Goal: Transaction & Acquisition: Purchase product/service

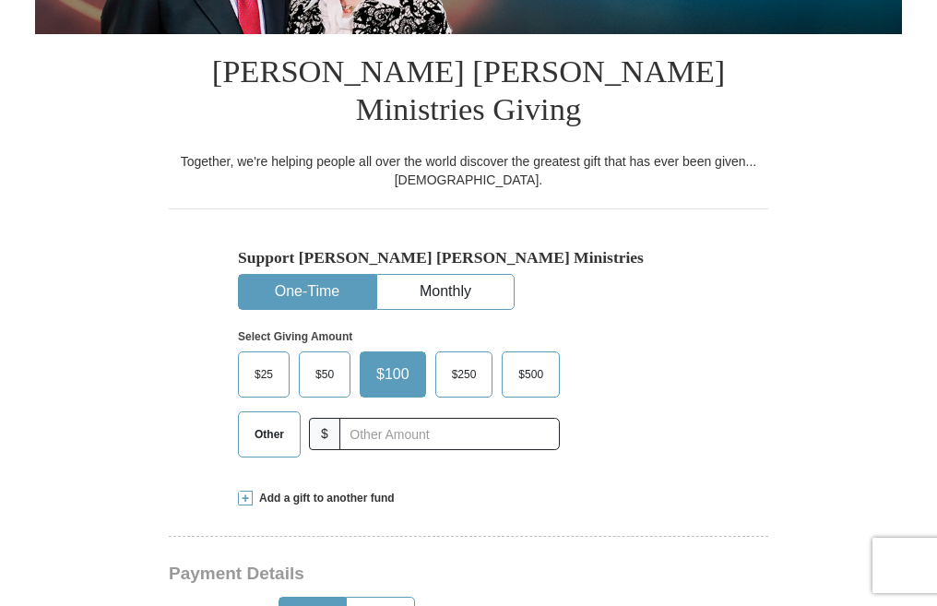
scroll to position [433, 0]
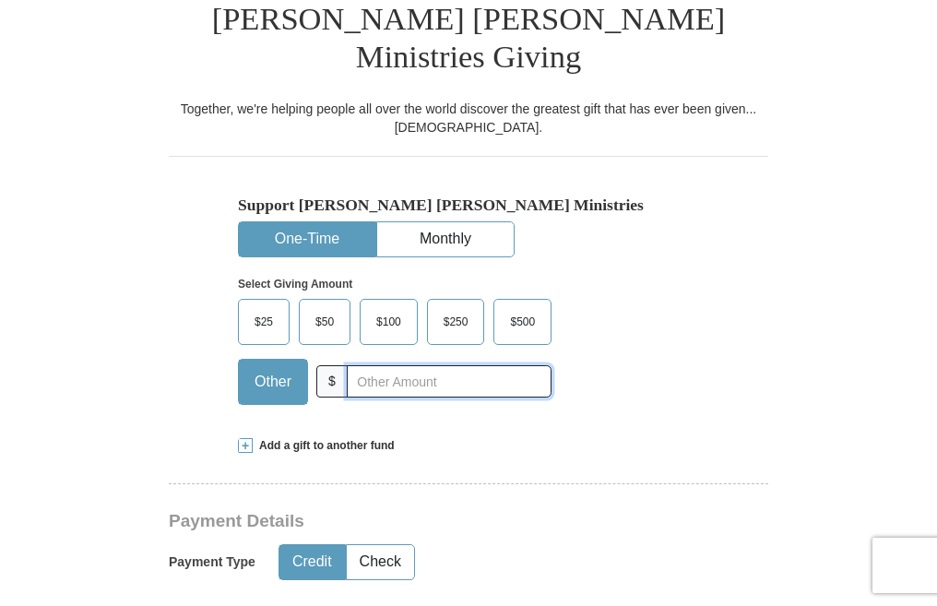
click at [352, 365] on input "text" at bounding box center [449, 381] width 205 height 32
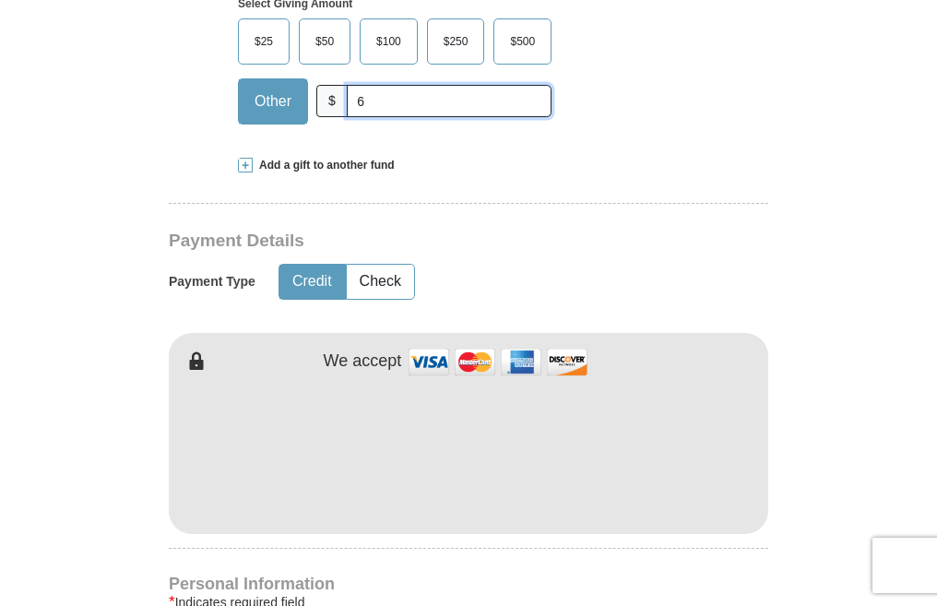
scroll to position [790, 0]
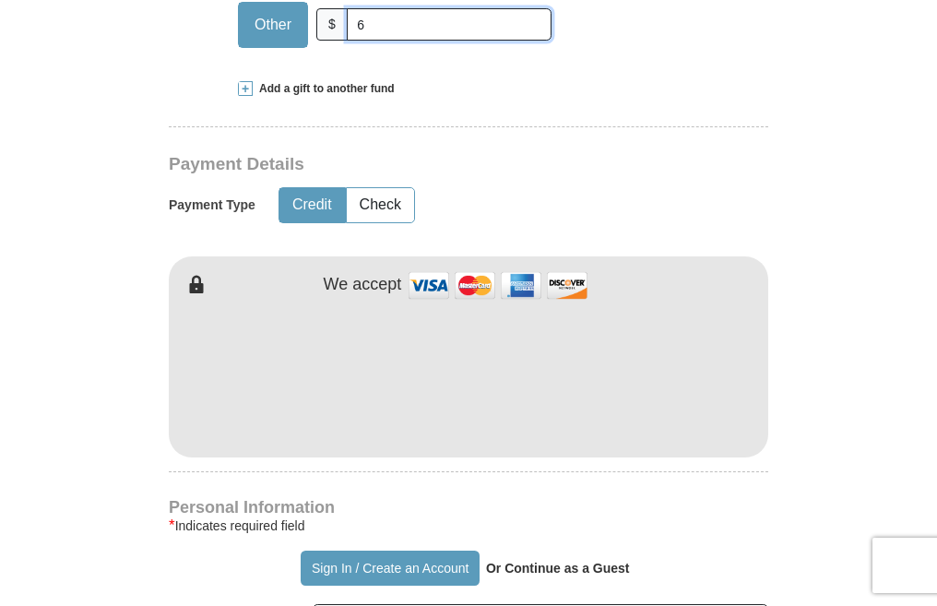
type input "6"
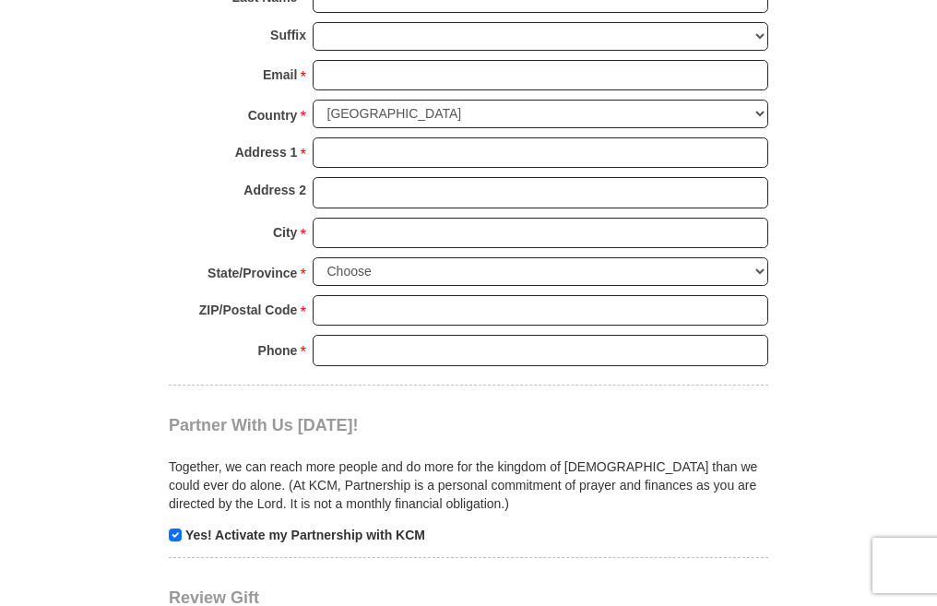
scroll to position [1224, 0]
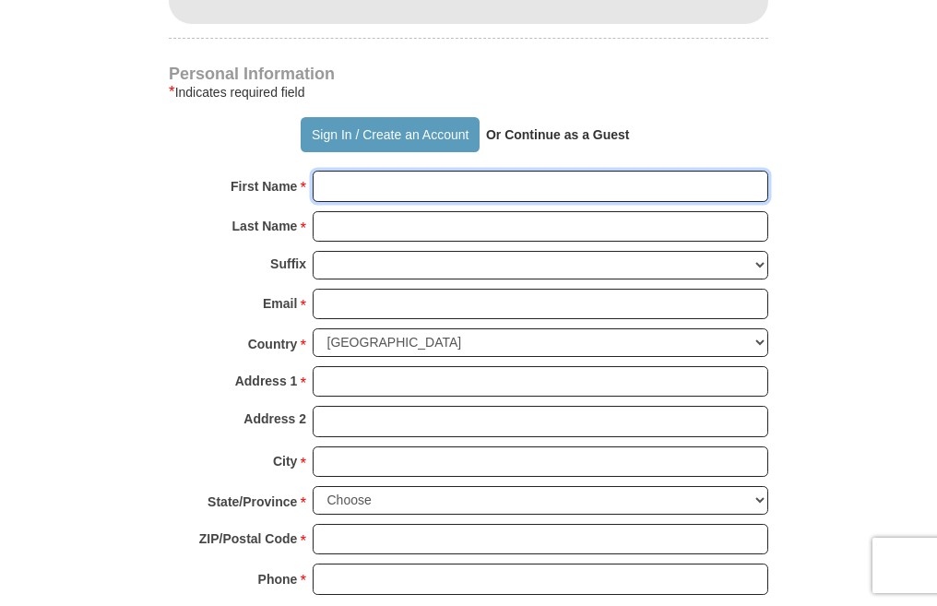
click at [696, 171] on input "First Name *" at bounding box center [541, 186] width 456 height 31
type input "fatima"
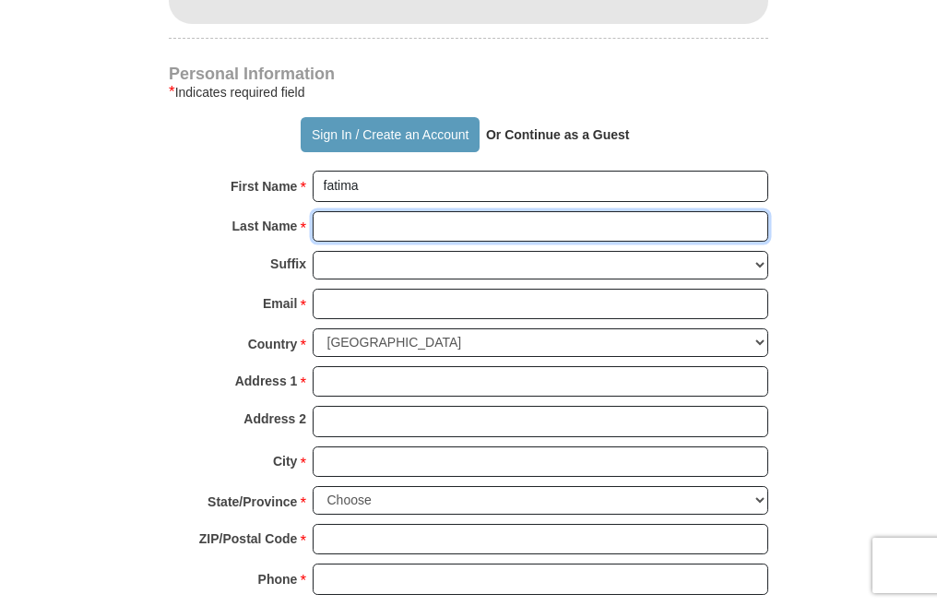
click at [441, 211] on input "Last Name *" at bounding box center [541, 226] width 456 height 31
type input "sokera"
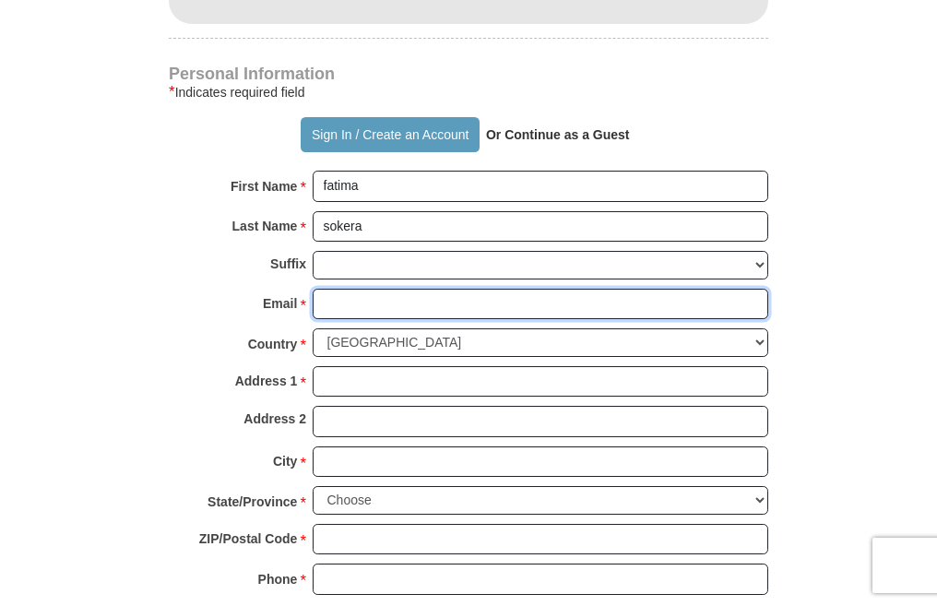
click at [393, 289] on input "Email *" at bounding box center [541, 304] width 456 height 31
type input "[EMAIL_ADDRESS][DOMAIN_NAME]"
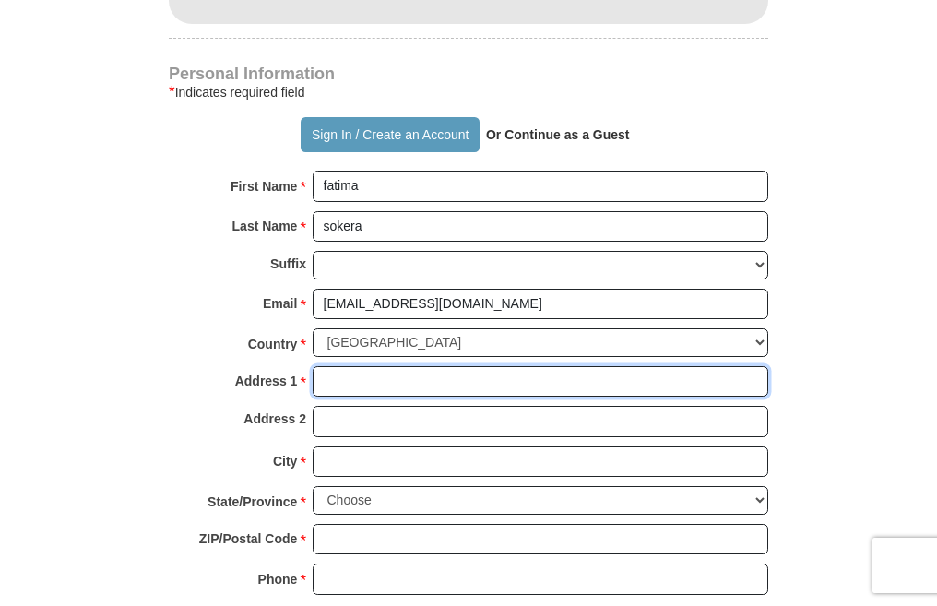
click at [457, 366] on input "Address 1 *" at bounding box center [541, 381] width 456 height 31
type input "p.o. box 10648"
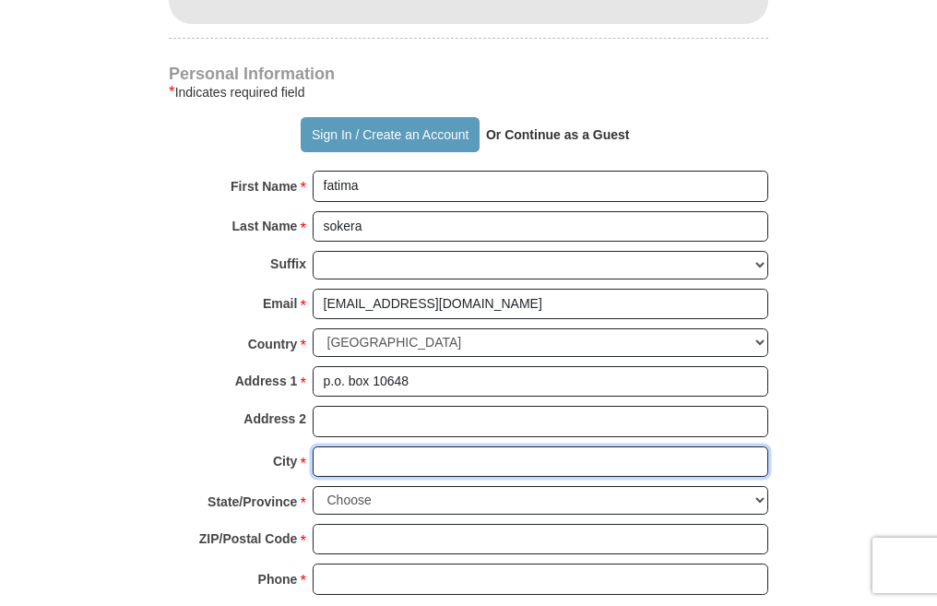
click at [426, 446] on input "City *" at bounding box center [541, 461] width 456 height 31
type input "[GEOGRAPHIC_DATA]"
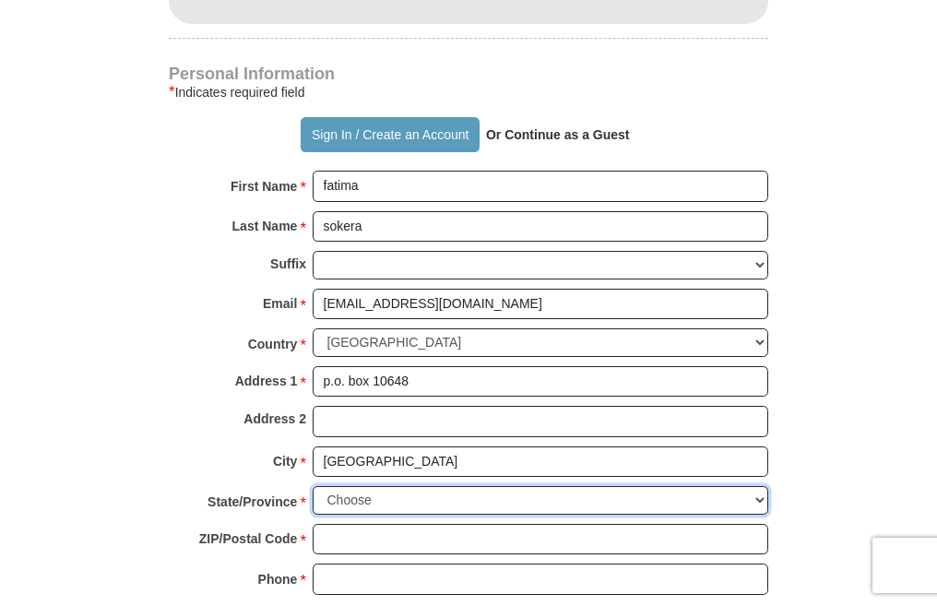
click at [434, 486] on select "Choose [US_STATE] [US_STATE] [US_STATE] [US_STATE] [US_STATE] Armed Forces Amer…" at bounding box center [541, 500] width 456 height 29
select select "GA"
click at [313, 486] on select "Choose [US_STATE] [US_STATE] [US_STATE] [US_STATE] [US_STATE] Armed Forces Amer…" at bounding box center [541, 500] width 456 height 29
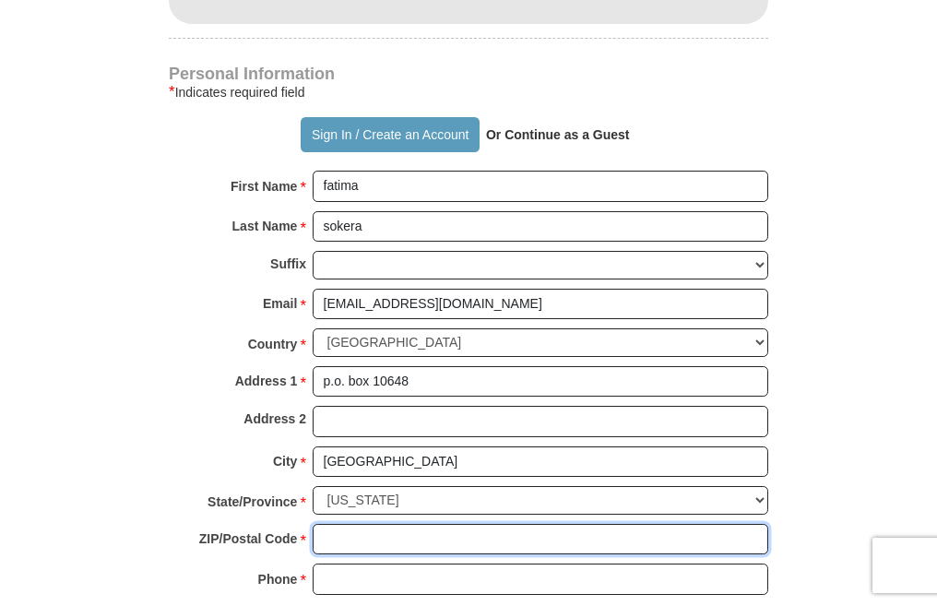
click at [389, 524] on input "ZIP/Postal Code *" at bounding box center [541, 539] width 456 height 31
type input "30310"
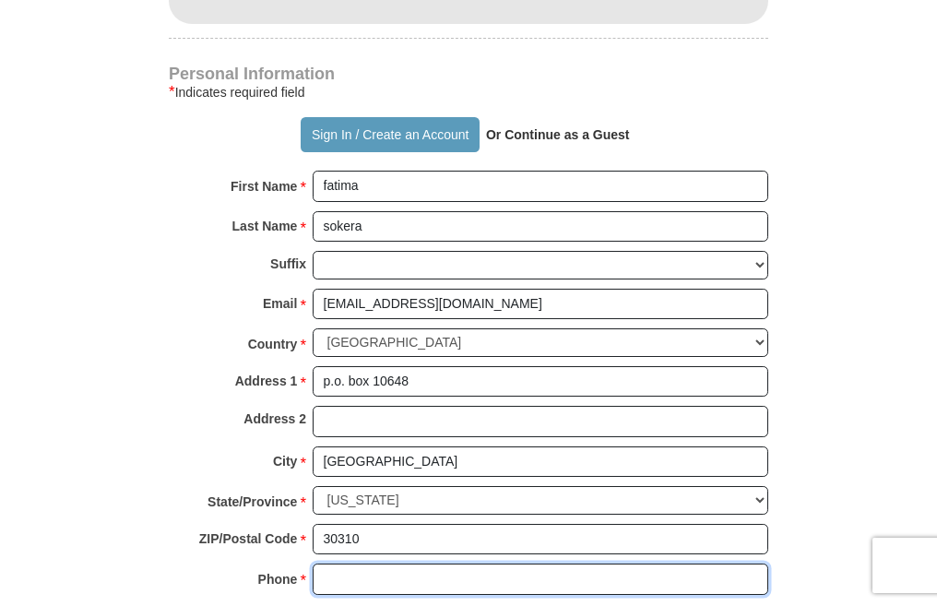
click at [428, 563] on input "Phone * *" at bounding box center [541, 578] width 456 height 31
type input "2066003036"
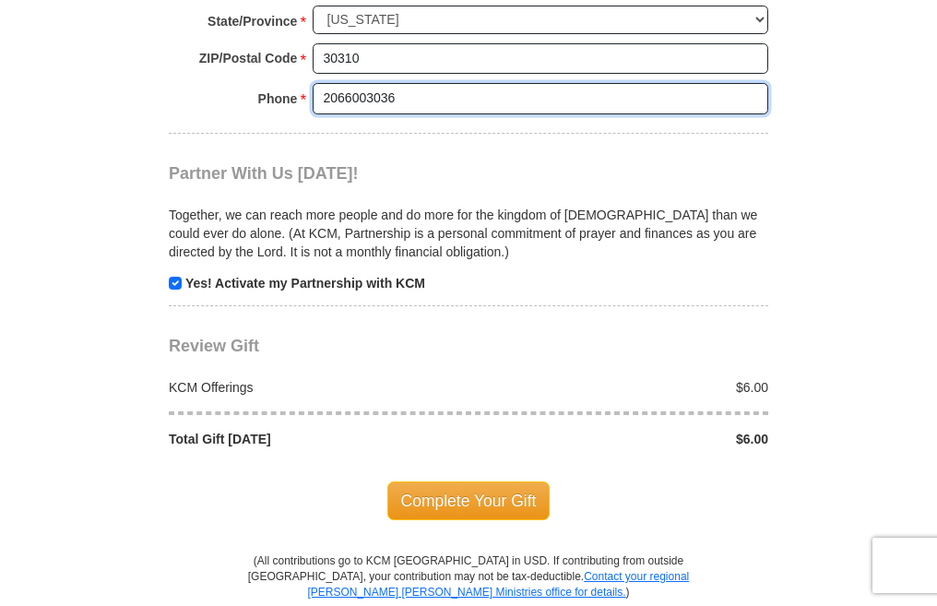
scroll to position [1716, 0]
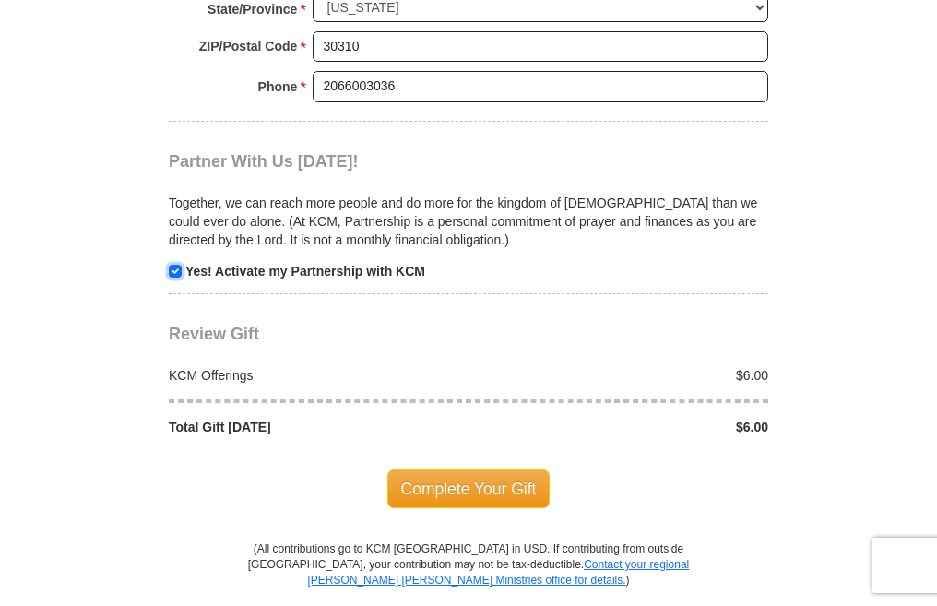
click at [177, 265] on input "checkbox" at bounding box center [175, 271] width 13 height 13
checkbox input "false"
click at [431, 469] on span "Complete Your Gift" at bounding box center [468, 488] width 163 height 39
